Goal: Navigation & Orientation: Find specific page/section

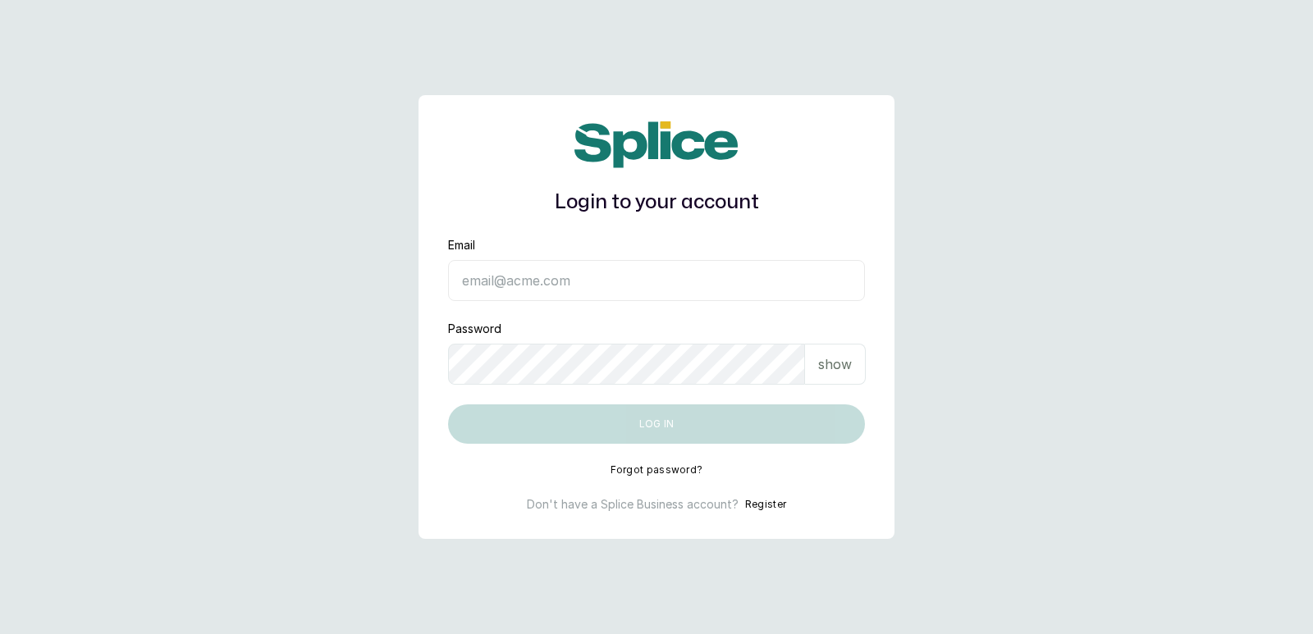
click at [548, 278] on input "Email" at bounding box center [656, 280] width 417 height 41
type input "[EMAIL_ADDRESS][DOMAIN_NAME]"
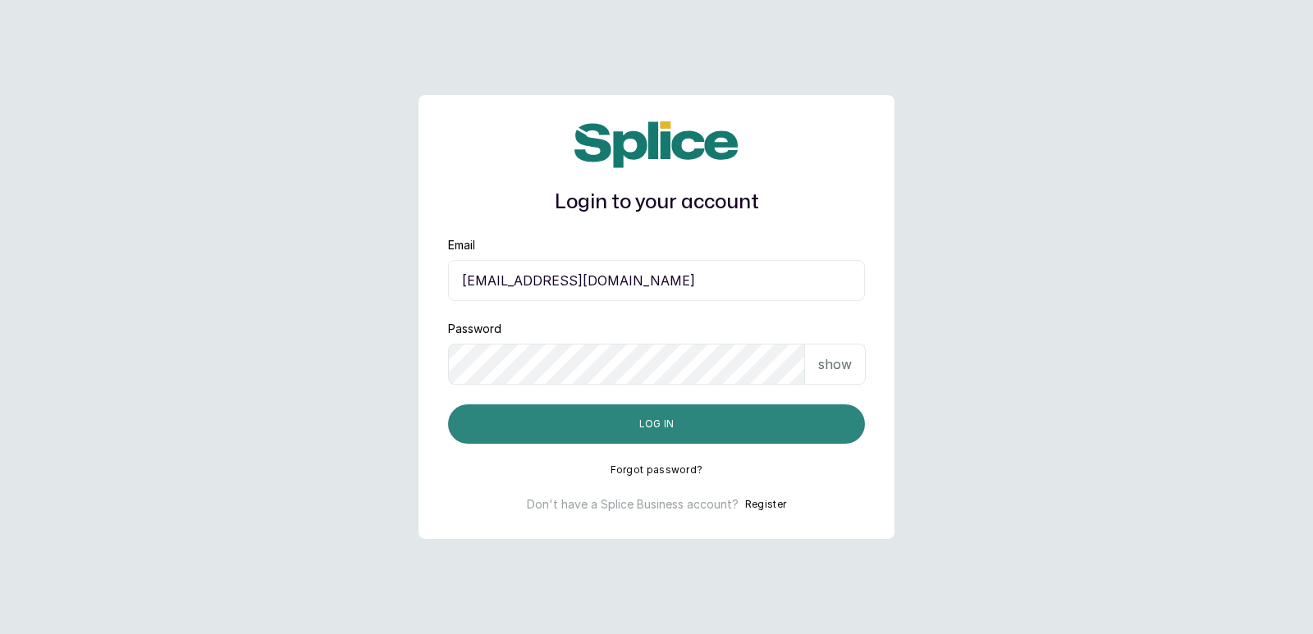
click at [552, 414] on button "Log in" at bounding box center [656, 423] width 417 height 39
click at [556, 424] on button "Log in" at bounding box center [656, 423] width 417 height 39
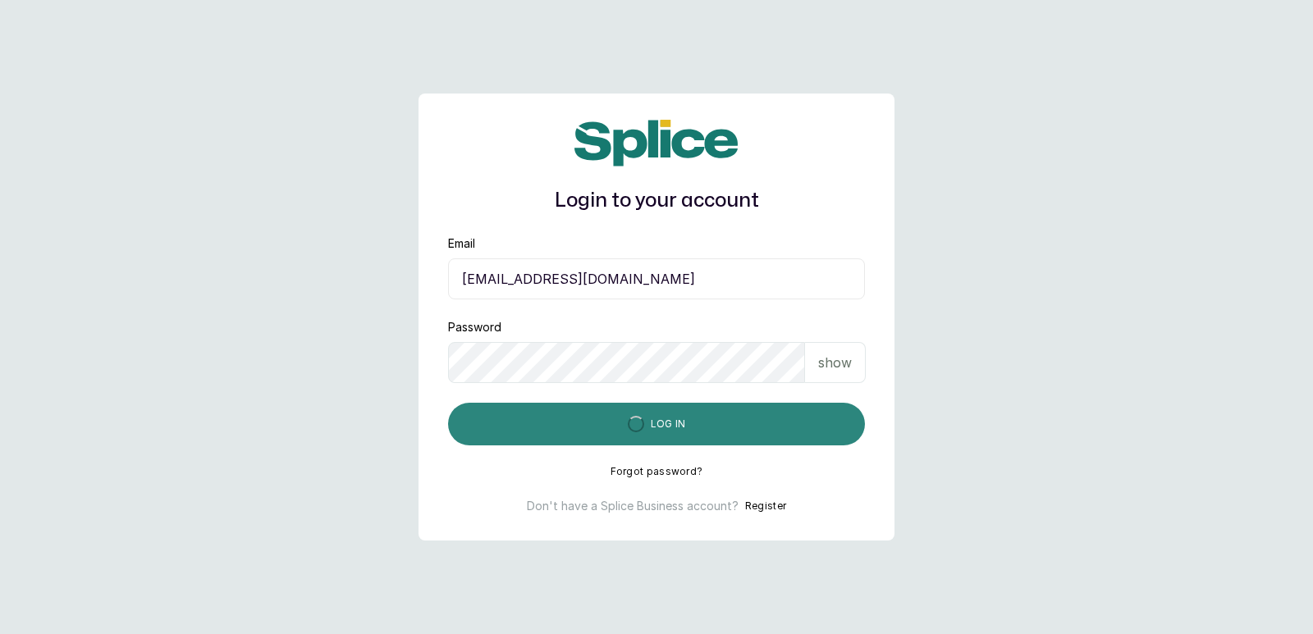
click at [556, 424] on button "Log in" at bounding box center [656, 424] width 417 height 43
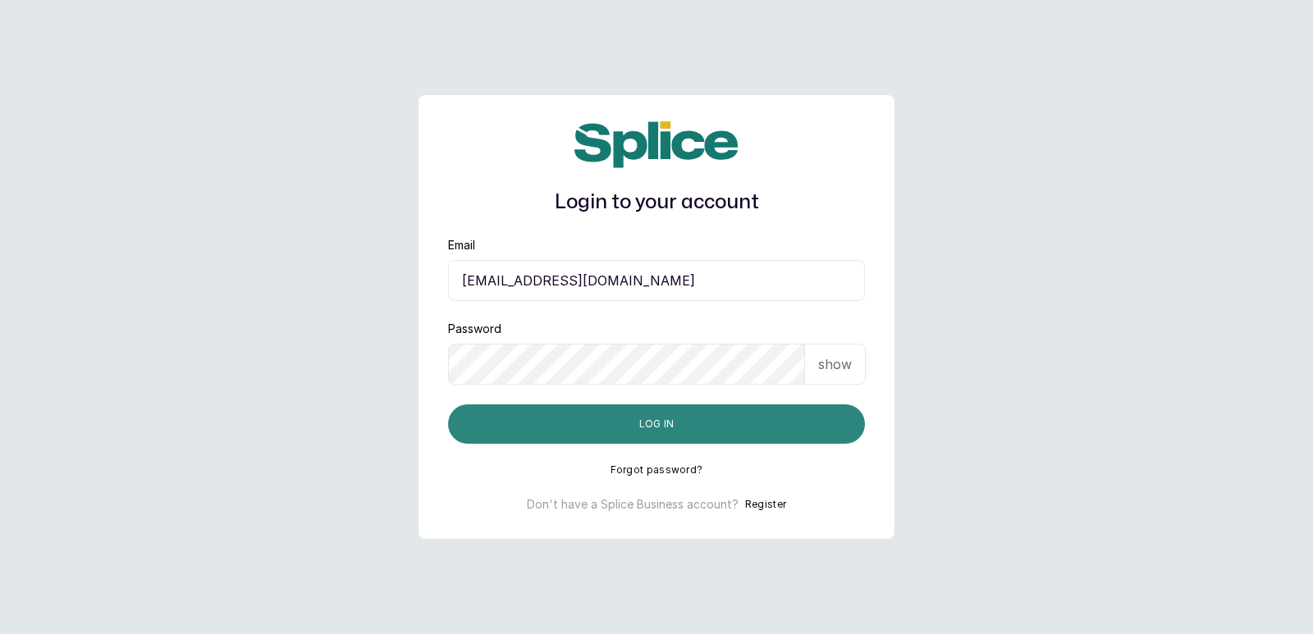
click at [556, 424] on button "Log in" at bounding box center [656, 423] width 417 height 39
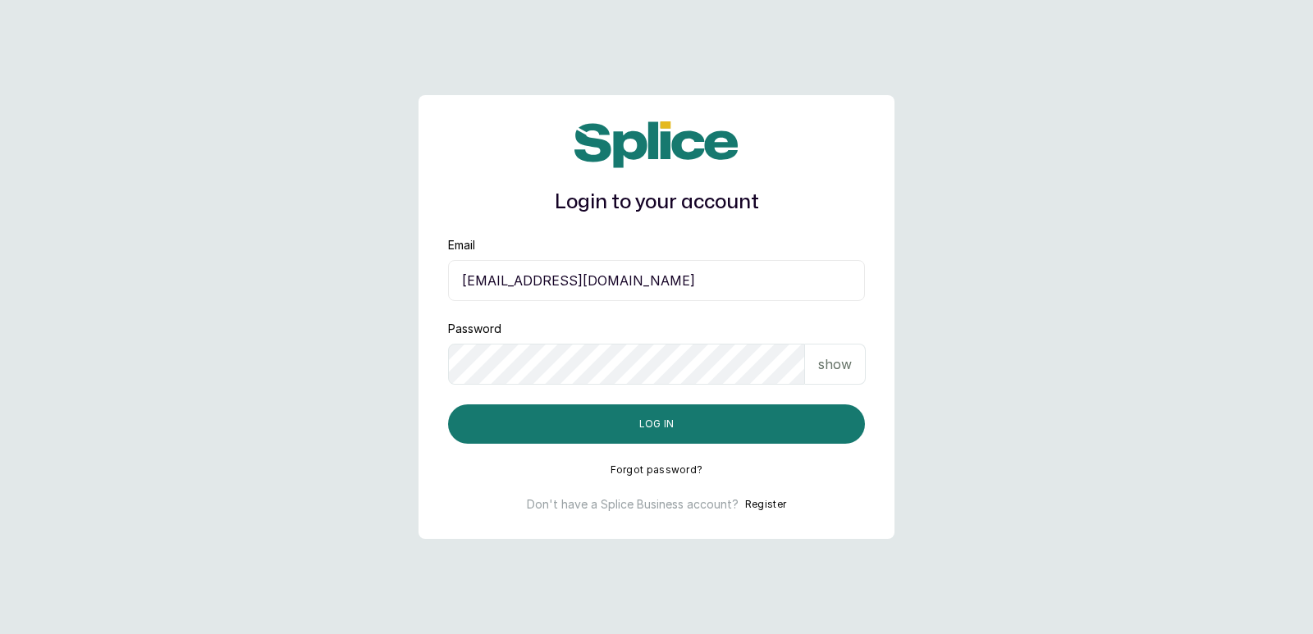
click at [825, 363] on p "show" at bounding box center [835, 364] width 34 height 20
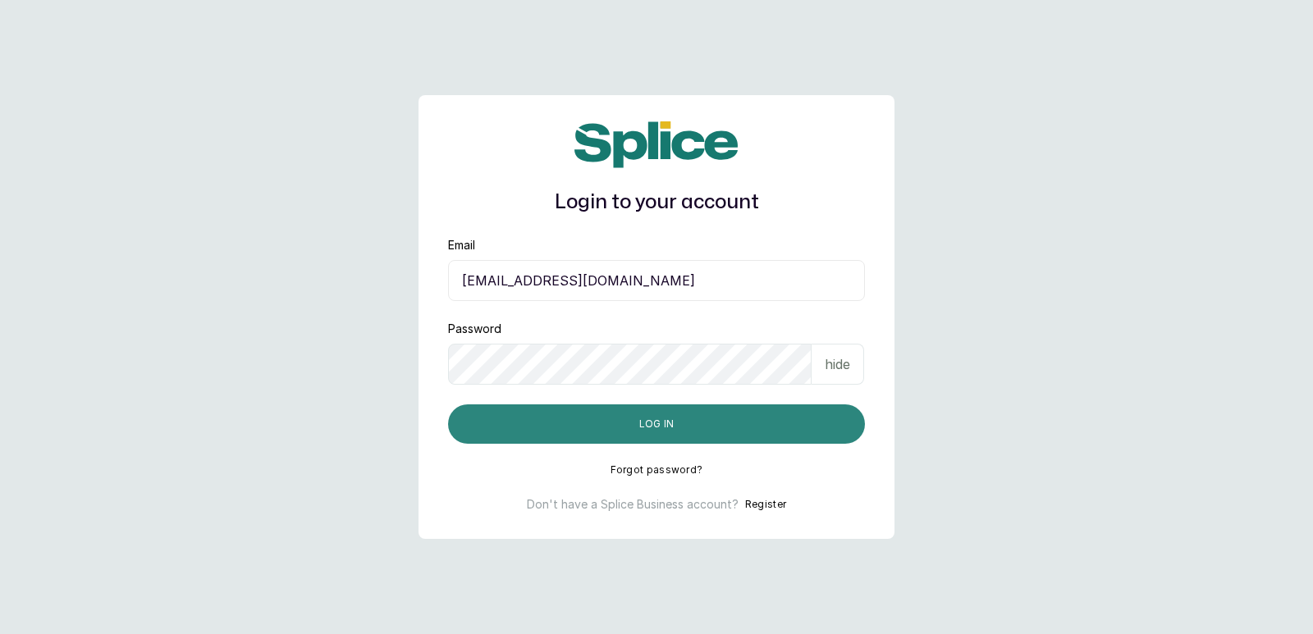
click at [540, 417] on button "Log in" at bounding box center [656, 423] width 417 height 39
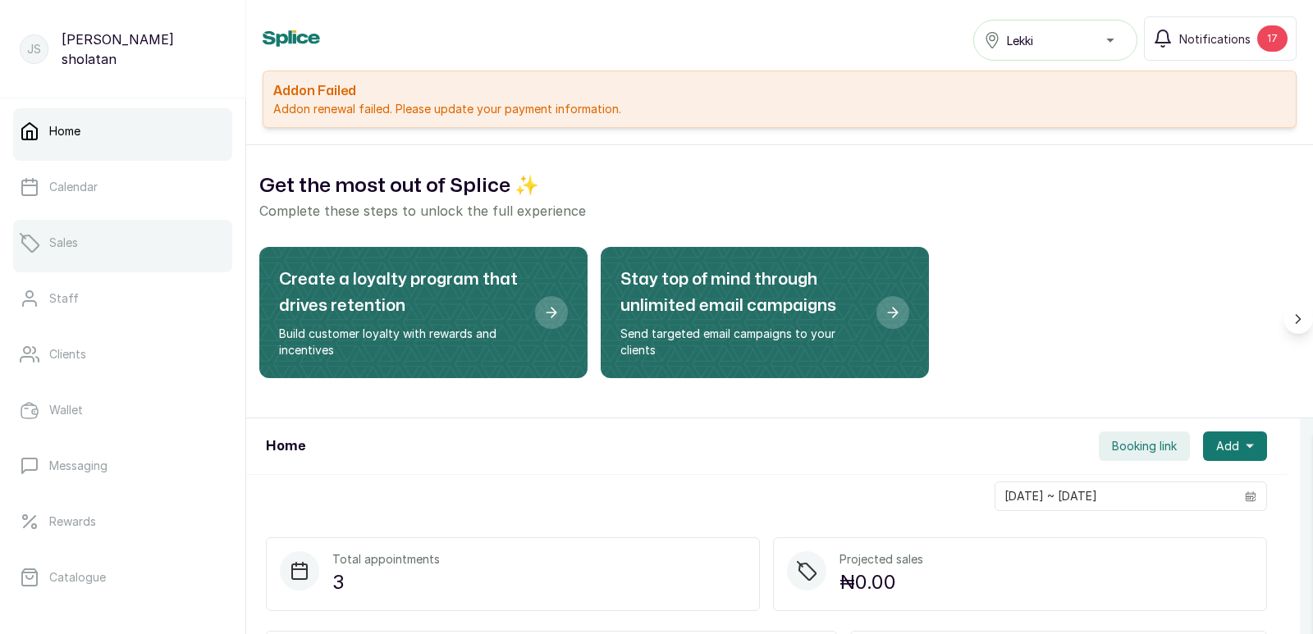
click at [174, 245] on link "Sales" at bounding box center [122, 243] width 219 height 46
